Goal: Transaction & Acquisition: Book appointment/travel/reservation

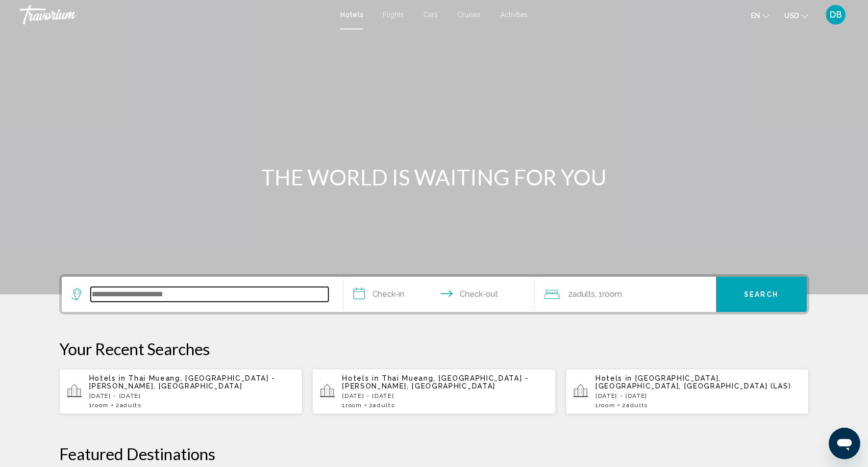
click at [201, 290] on input "Search widget" at bounding box center [210, 294] width 238 height 15
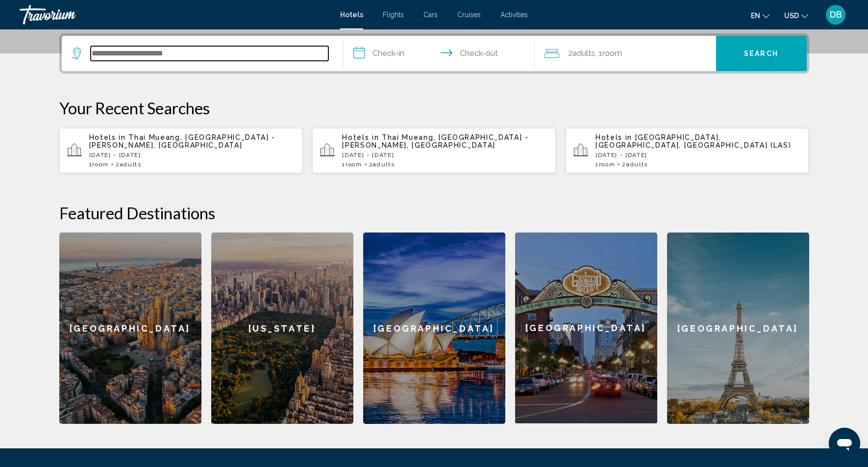
scroll to position [242, 0]
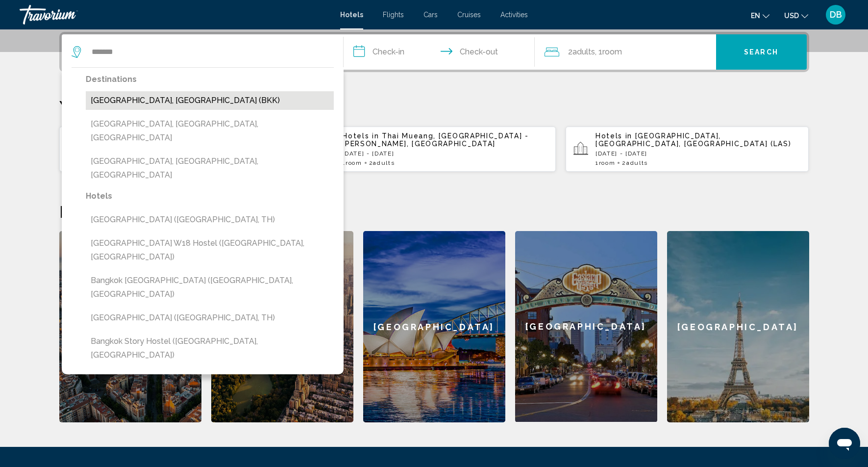
drag, startPoint x: 201, startPoint y: 290, endPoint x: 153, endPoint y: 100, distance: 196.7
click at [153, 100] on button "[GEOGRAPHIC_DATA], [GEOGRAPHIC_DATA] (BKK)" at bounding box center [210, 100] width 248 height 19
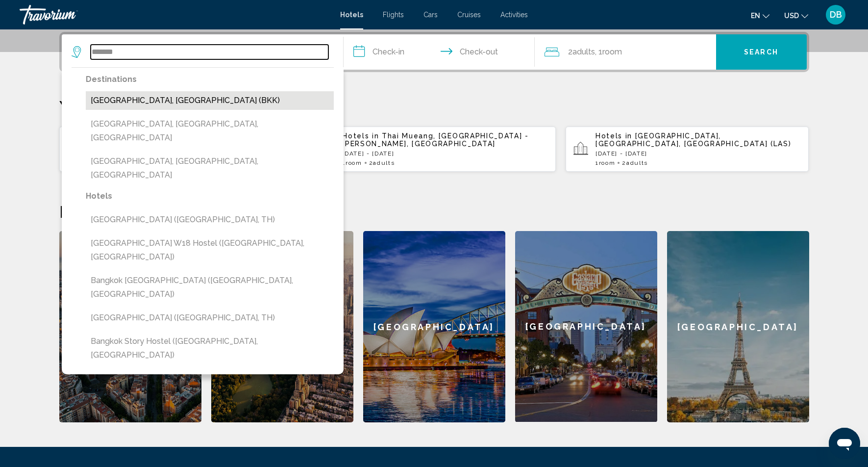
type input "**********"
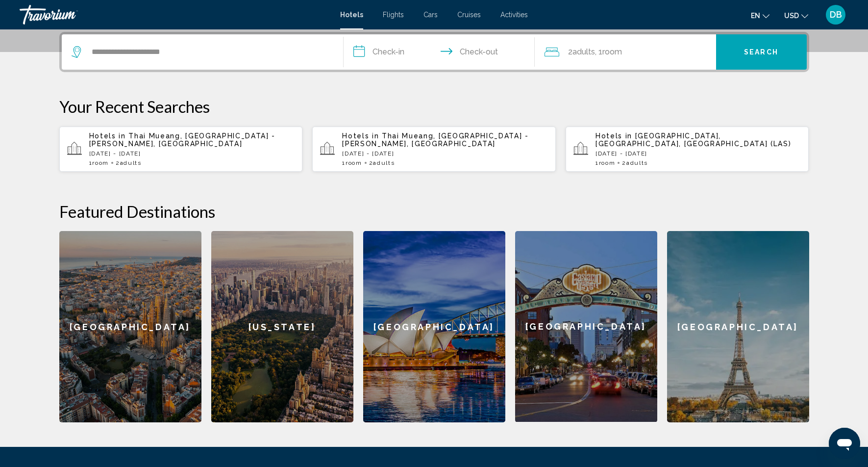
click at [390, 49] on input "**********" at bounding box center [441, 53] width 195 height 38
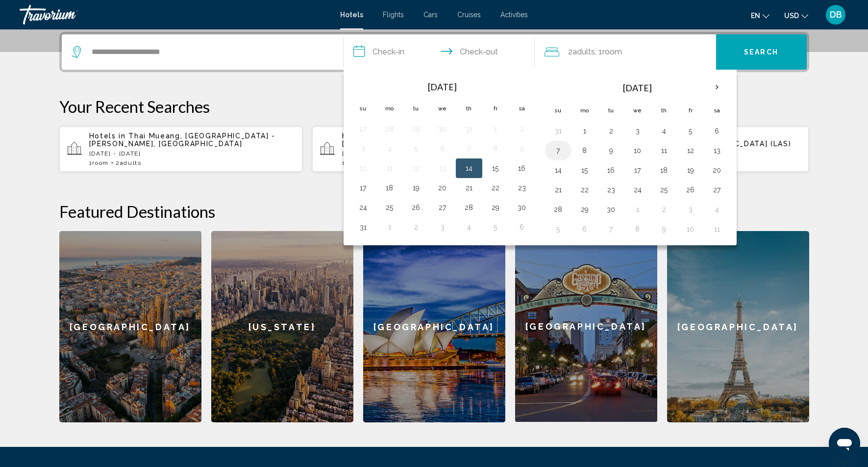
click at [558, 151] on button "7" at bounding box center [559, 151] width 16 height 14
click at [613, 150] on button "9" at bounding box center [612, 151] width 16 height 14
type input "**********"
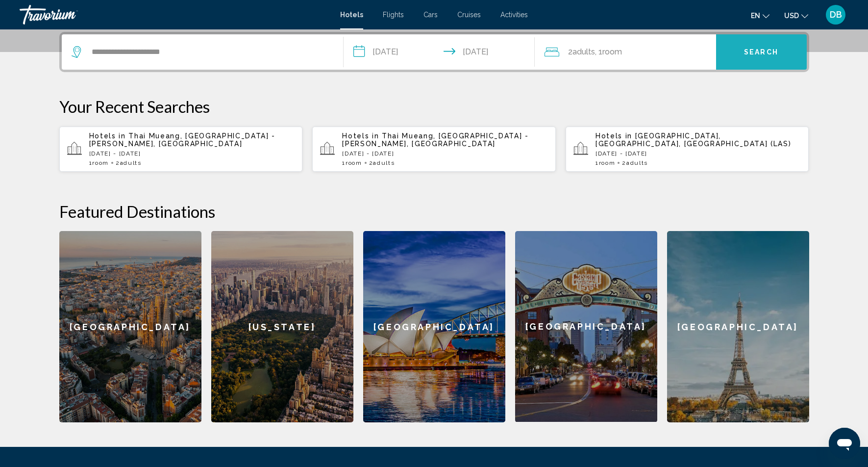
click at [758, 52] on span "Search" at bounding box center [761, 53] width 34 height 8
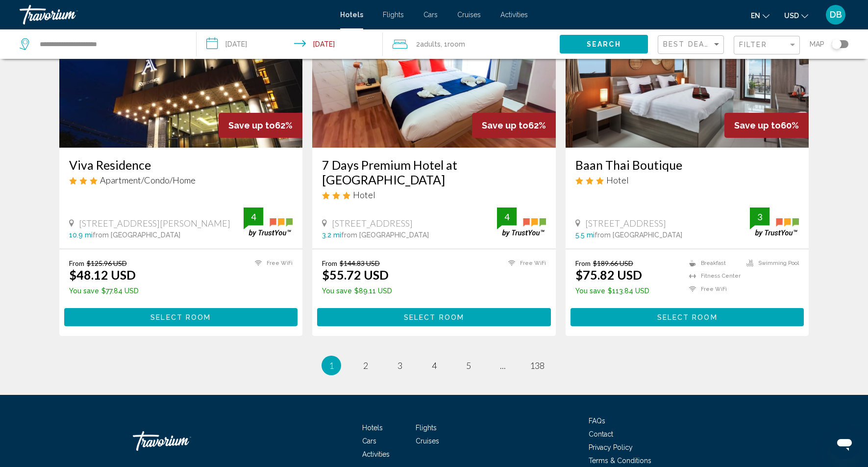
scroll to position [1217, 0]
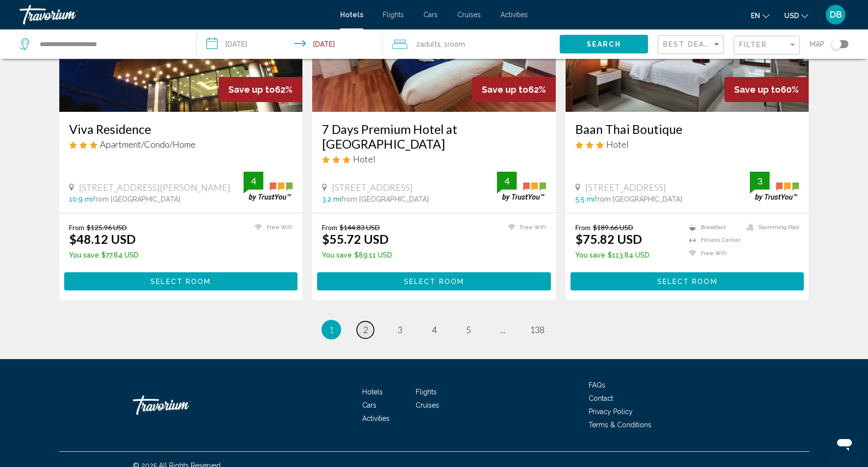
click at [365, 324] on span "2" at bounding box center [365, 329] width 5 height 11
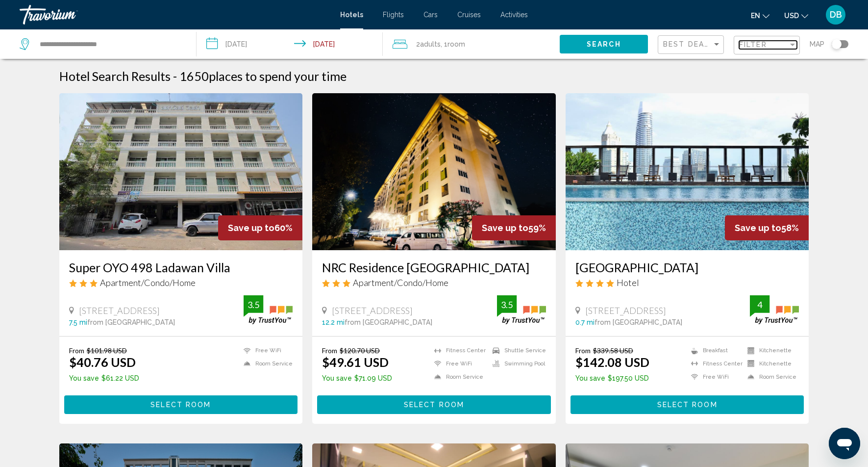
click at [756, 48] on span "Filter" at bounding box center [753, 45] width 28 height 8
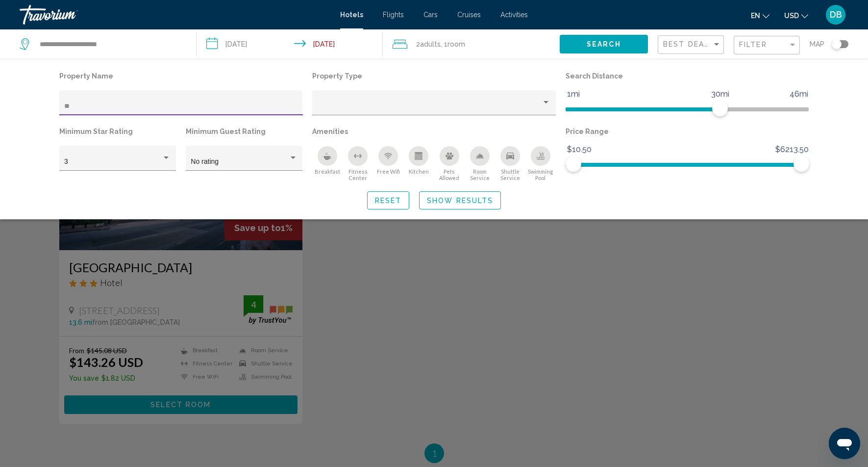
type input "*"
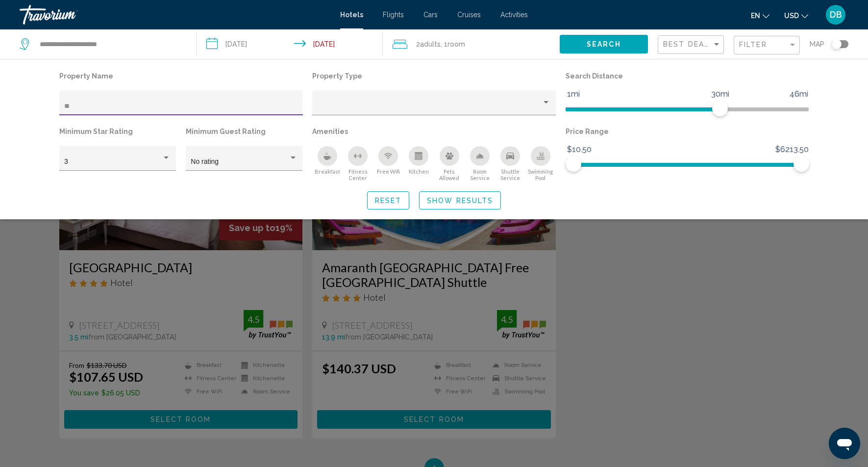
type input "*"
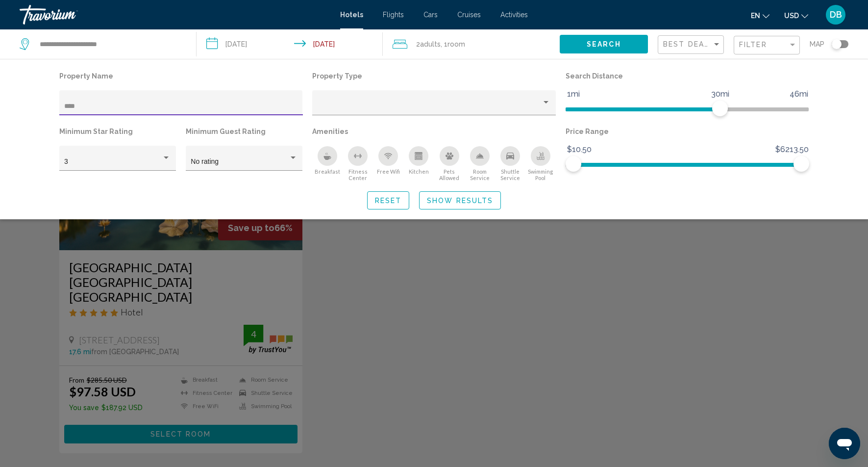
type input "****"
click at [451, 202] on span "Show Results" at bounding box center [460, 201] width 66 height 8
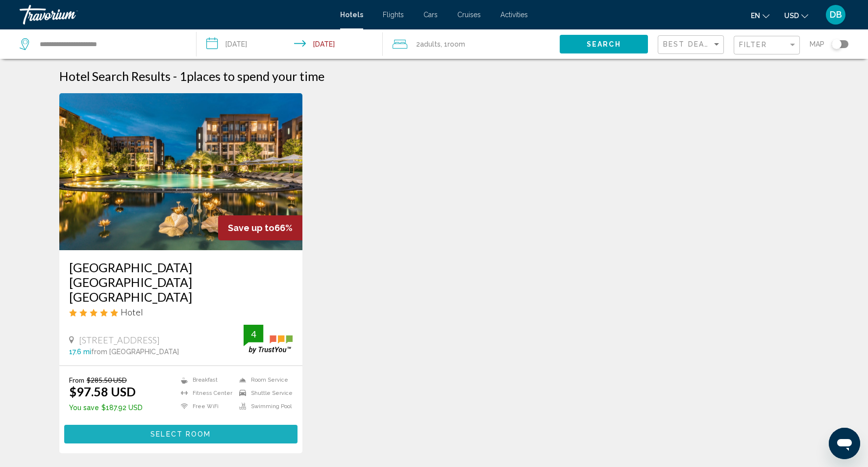
click at [179, 431] on span "Select Room" at bounding box center [181, 435] width 60 height 8
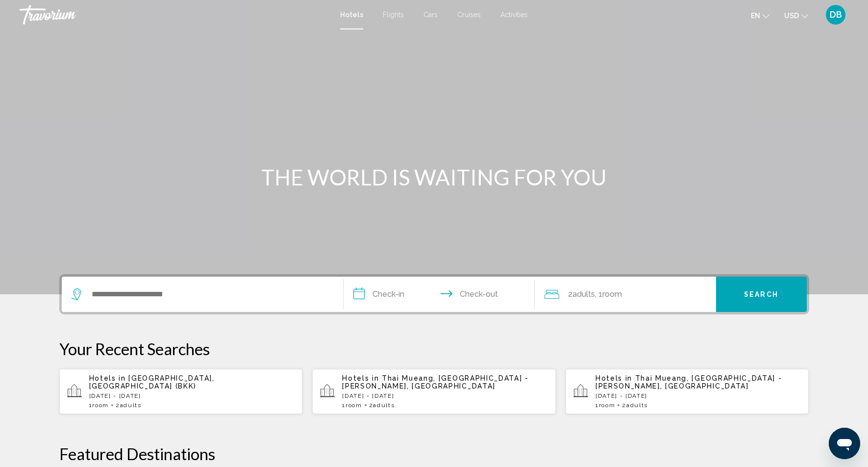
click at [139, 383] on span "[GEOGRAPHIC_DATA], [GEOGRAPHIC_DATA] (BKK)" at bounding box center [152, 382] width 126 height 16
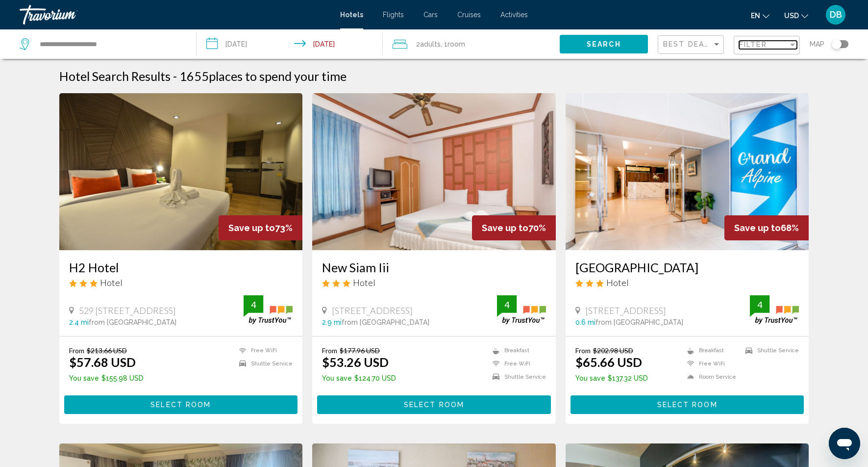
click at [753, 48] on span "Filter" at bounding box center [753, 45] width 28 height 8
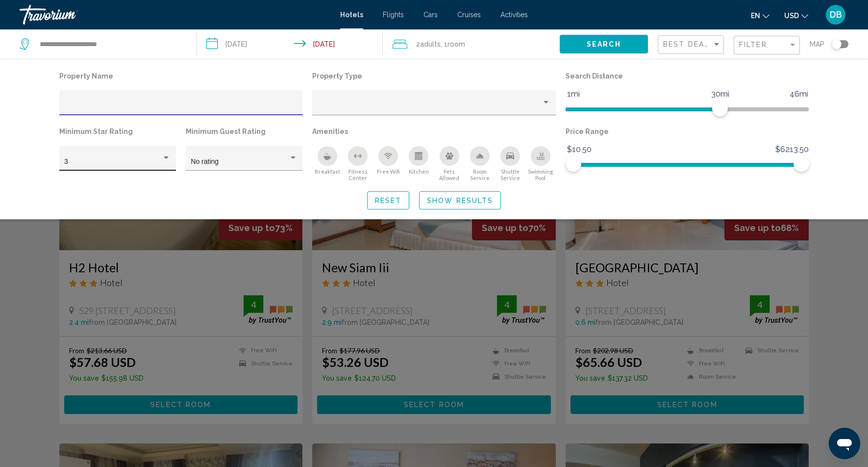
click at [169, 157] on div "Hotel Filters" at bounding box center [166, 157] width 5 height 2
click at [83, 205] on span "5" at bounding box center [117, 203] width 106 height 21
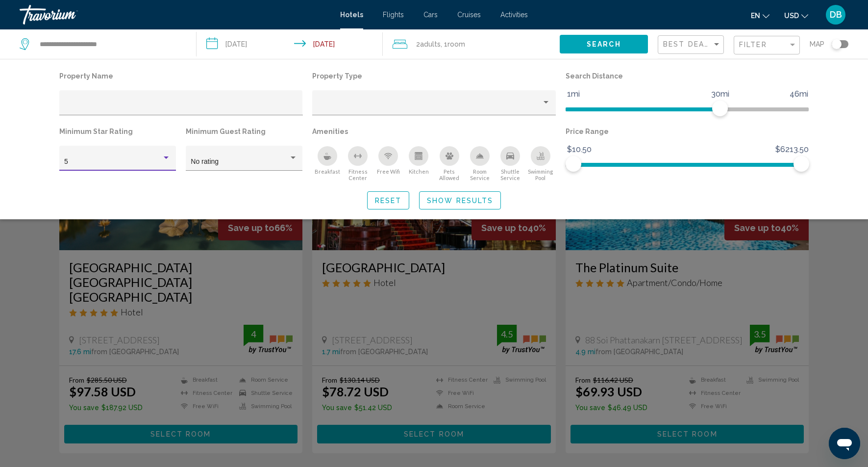
click at [475, 204] on span "Show Results" at bounding box center [460, 201] width 66 height 8
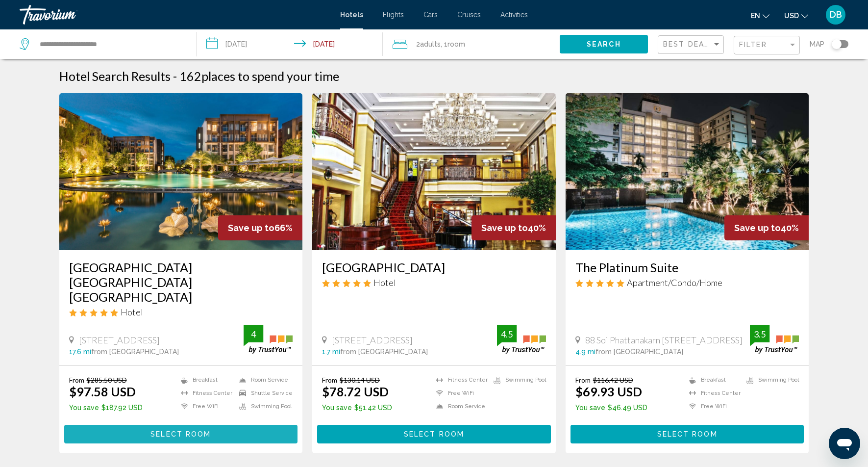
click at [174, 431] on span "Select Room" at bounding box center [181, 435] width 60 height 8
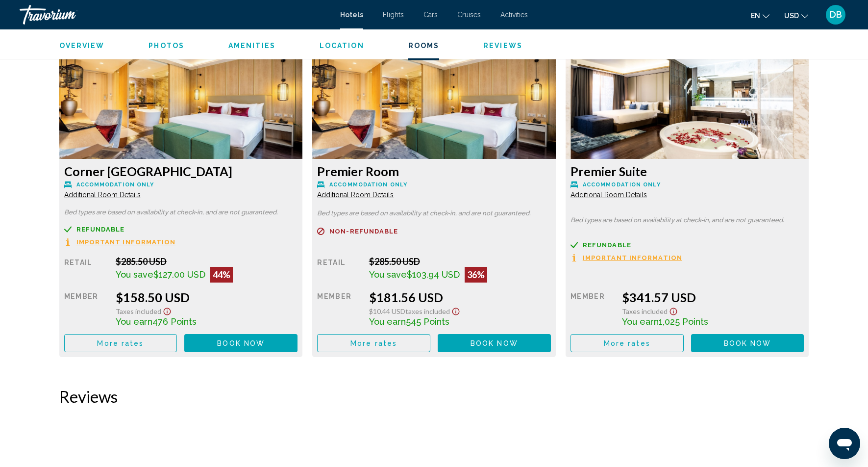
scroll to position [2087, 0]
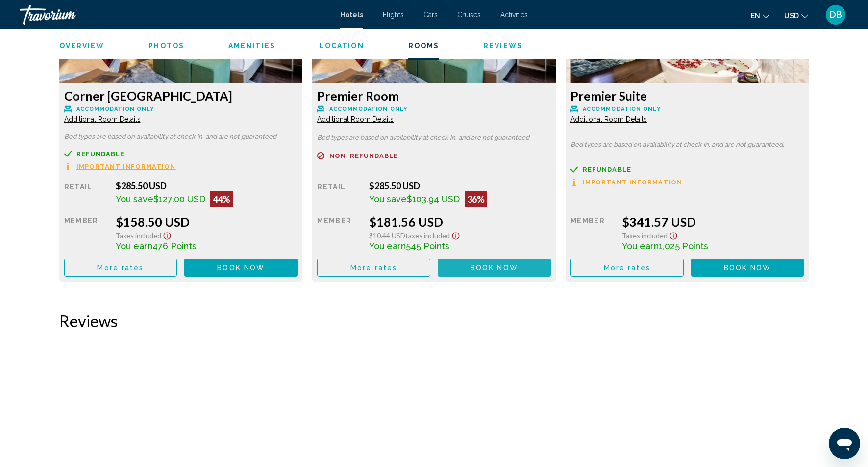
click at [474, 272] on span "Book now" at bounding box center [495, 268] width 48 height 8
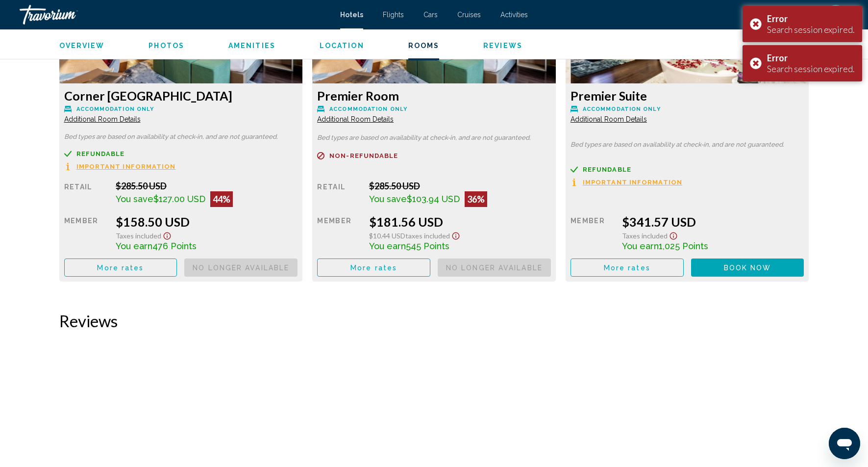
scroll to position [2075, 0]
